Goal: Information Seeking & Learning: Find specific fact

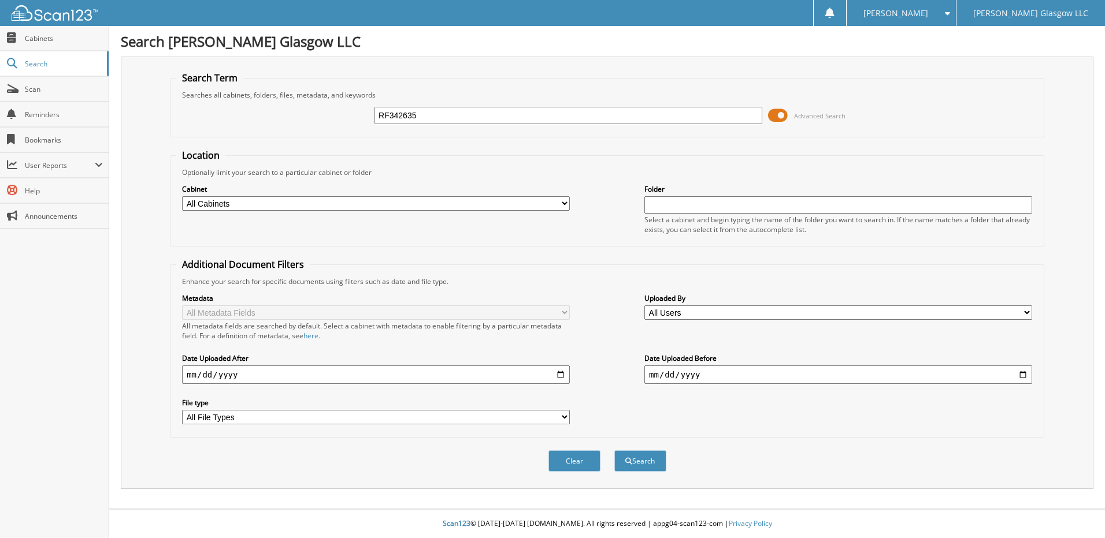
type input "RF342635"
click at [614, 451] on button "Search" at bounding box center [640, 461] width 52 height 21
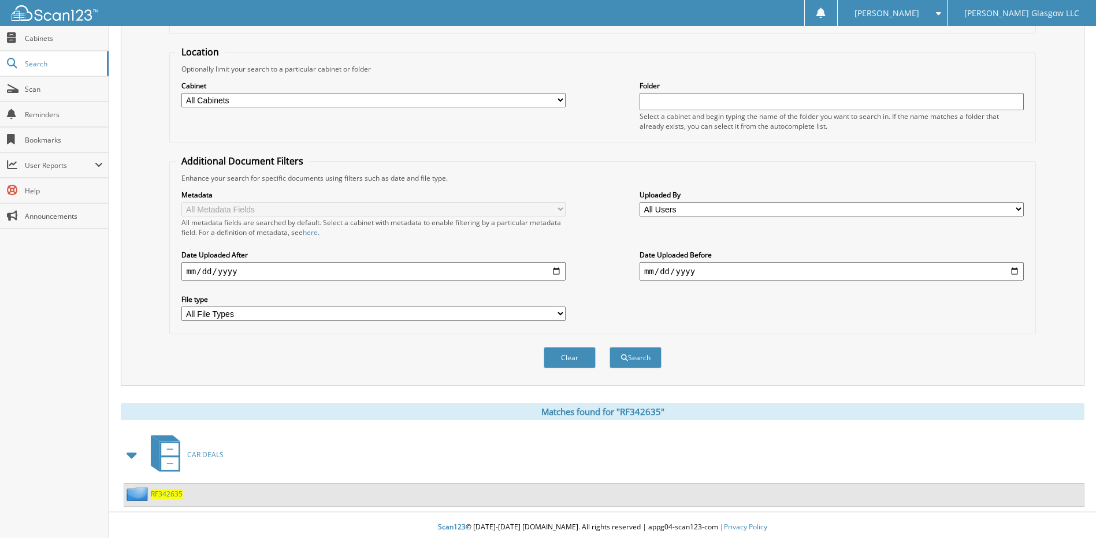
click at [161, 500] on div "RF342635" at bounding box center [153, 494] width 58 height 14
click at [162, 495] on span "RF342635" at bounding box center [167, 494] width 32 height 10
